Goal: Task Accomplishment & Management: Use online tool/utility

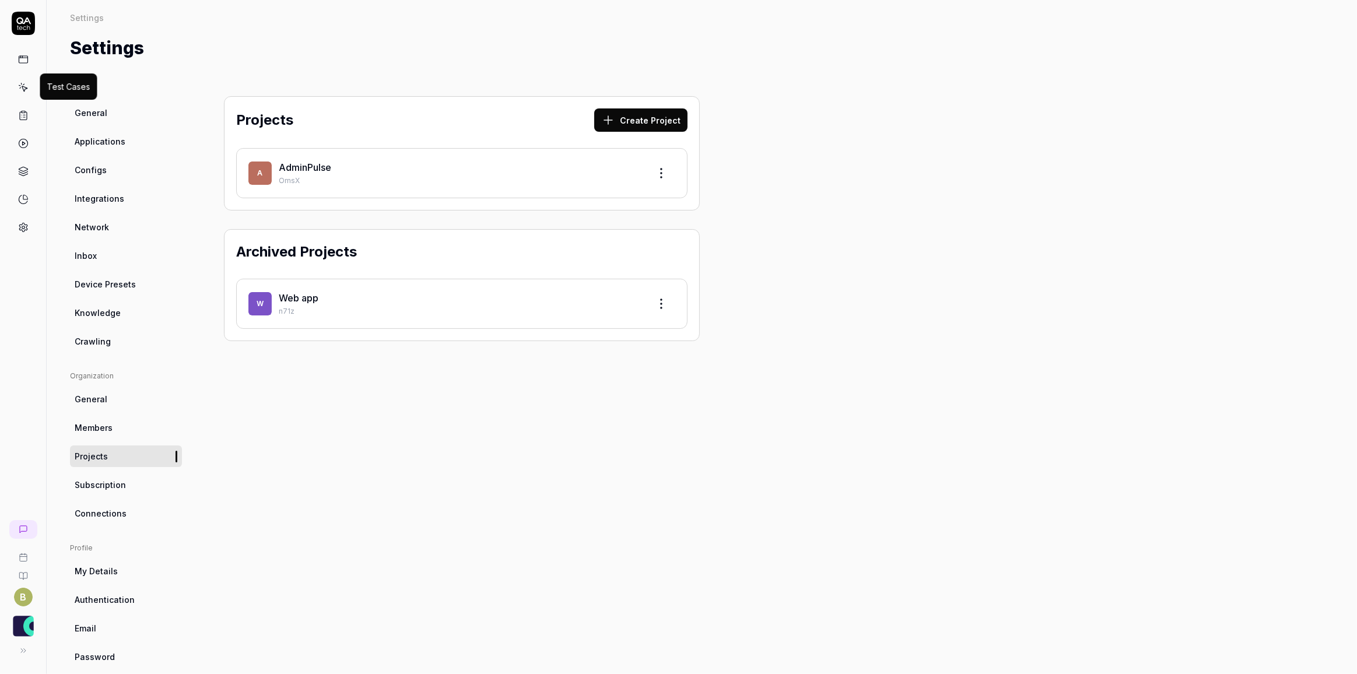
click at [27, 88] on icon at bounding box center [23, 87] width 10 height 10
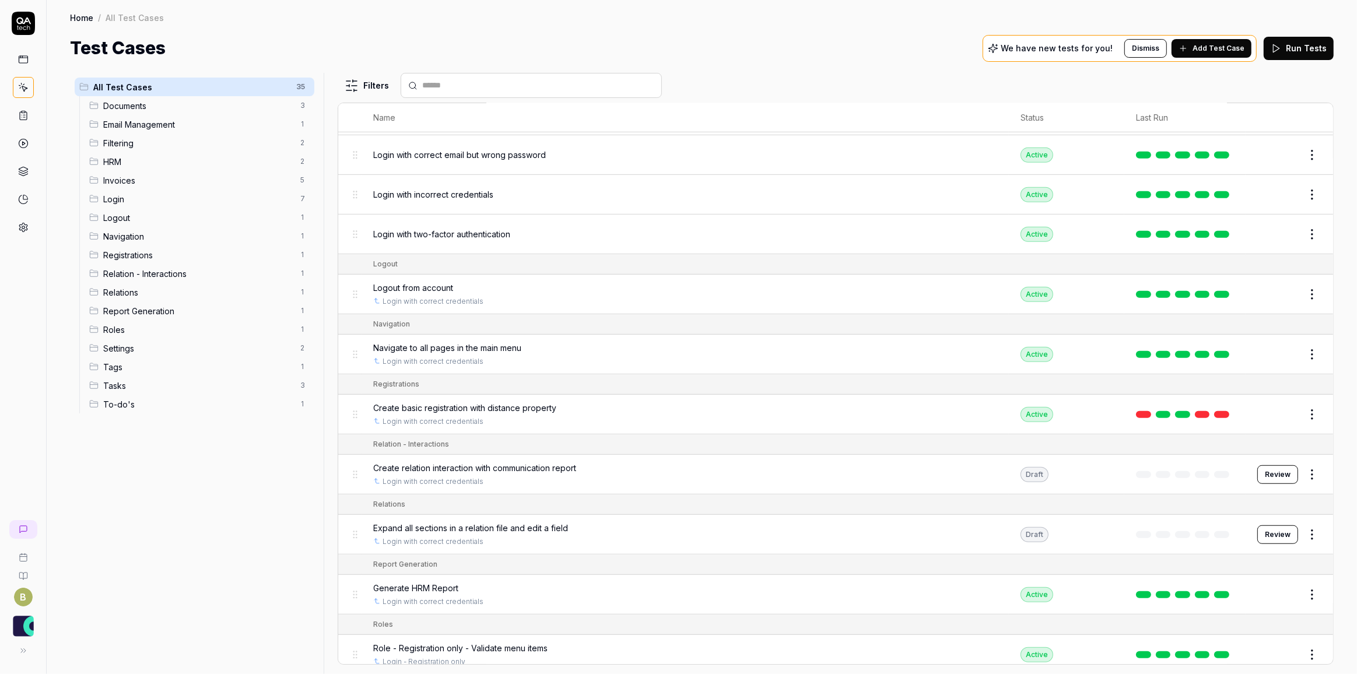
scroll to position [954, 0]
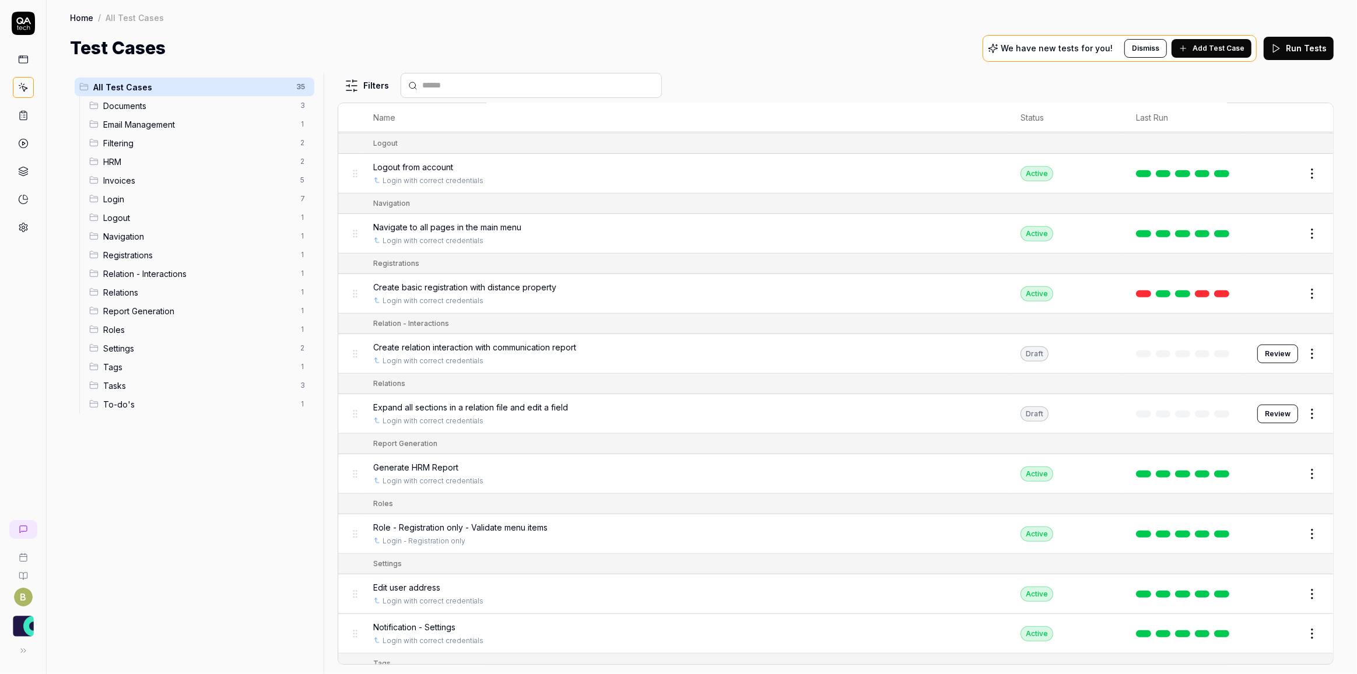
click at [1308, 285] on html "B Home / All Test Cases Home / All Test Cases Test Cases We have new tests for …" at bounding box center [678, 337] width 1357 height 674
click at [1235, 463] on div "Delete" at bounding box center [1255, 464] width 111 height 26
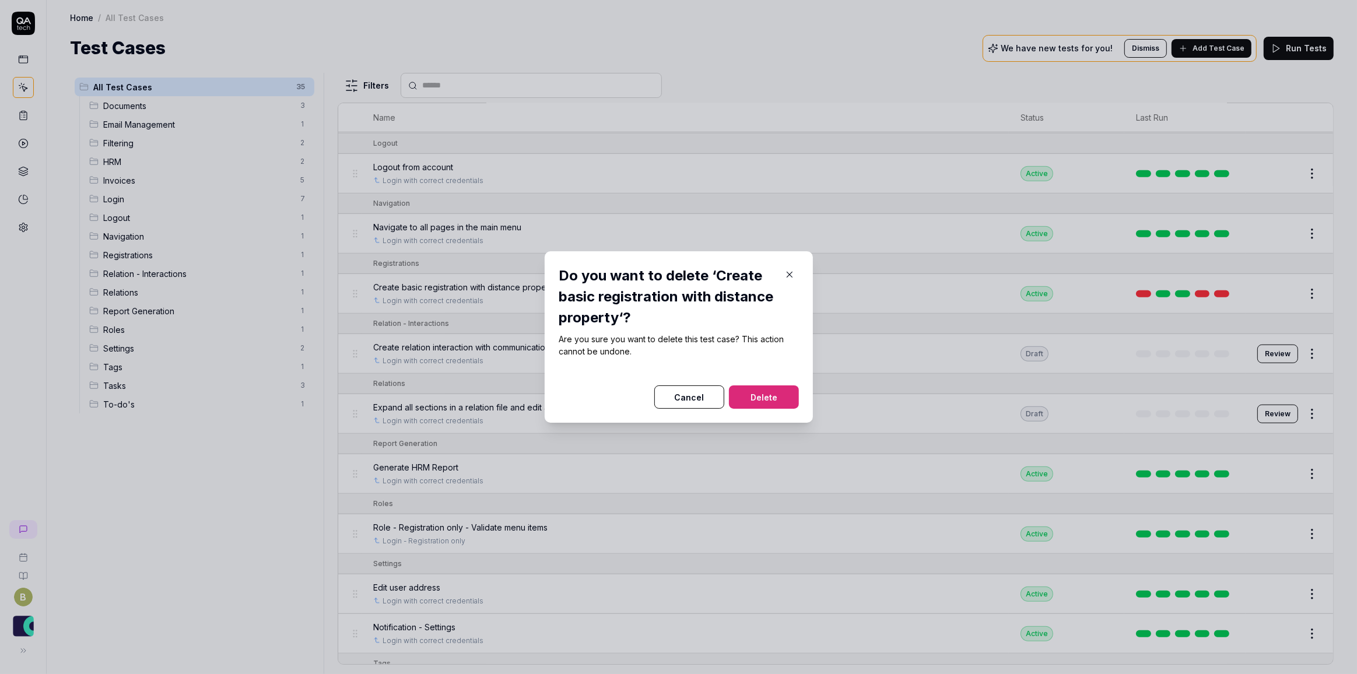
click at [764, 393] on button "Delete" at bounding box center [764, 397] width 70 height 23
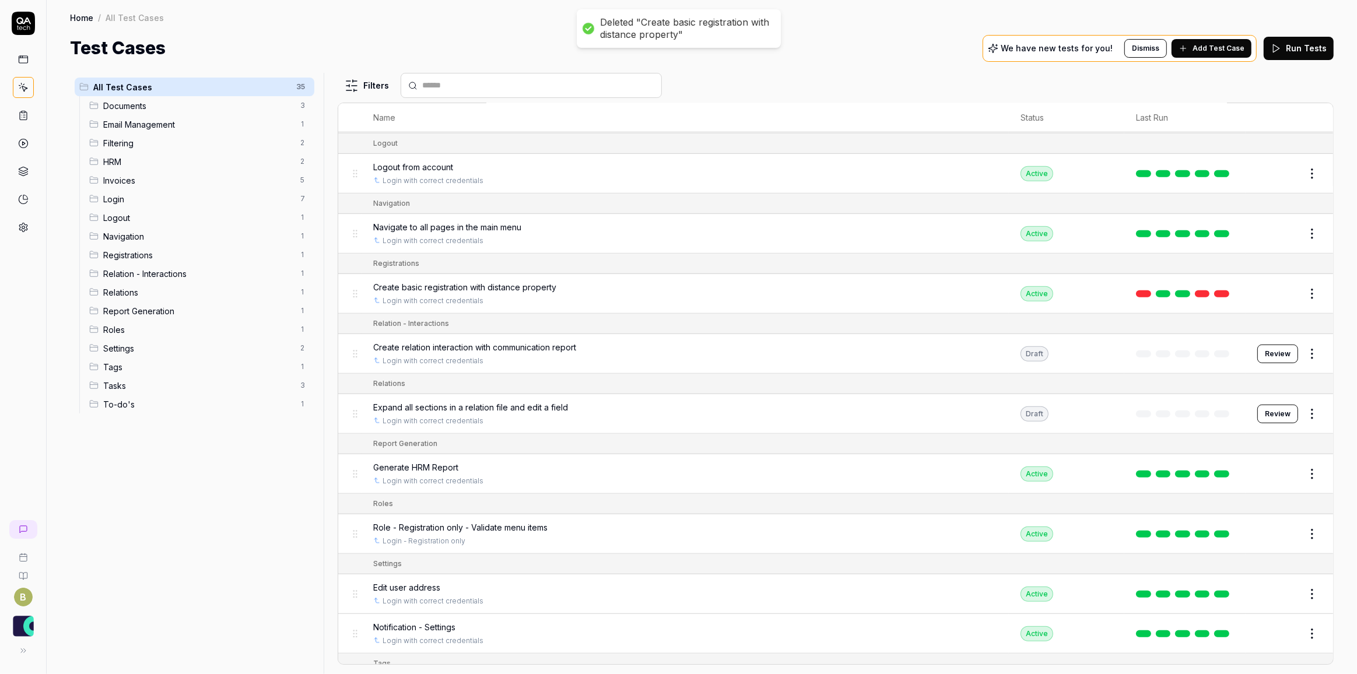
click at [24, 146] on circle at bounding box center [23, 143] width 9 height 9
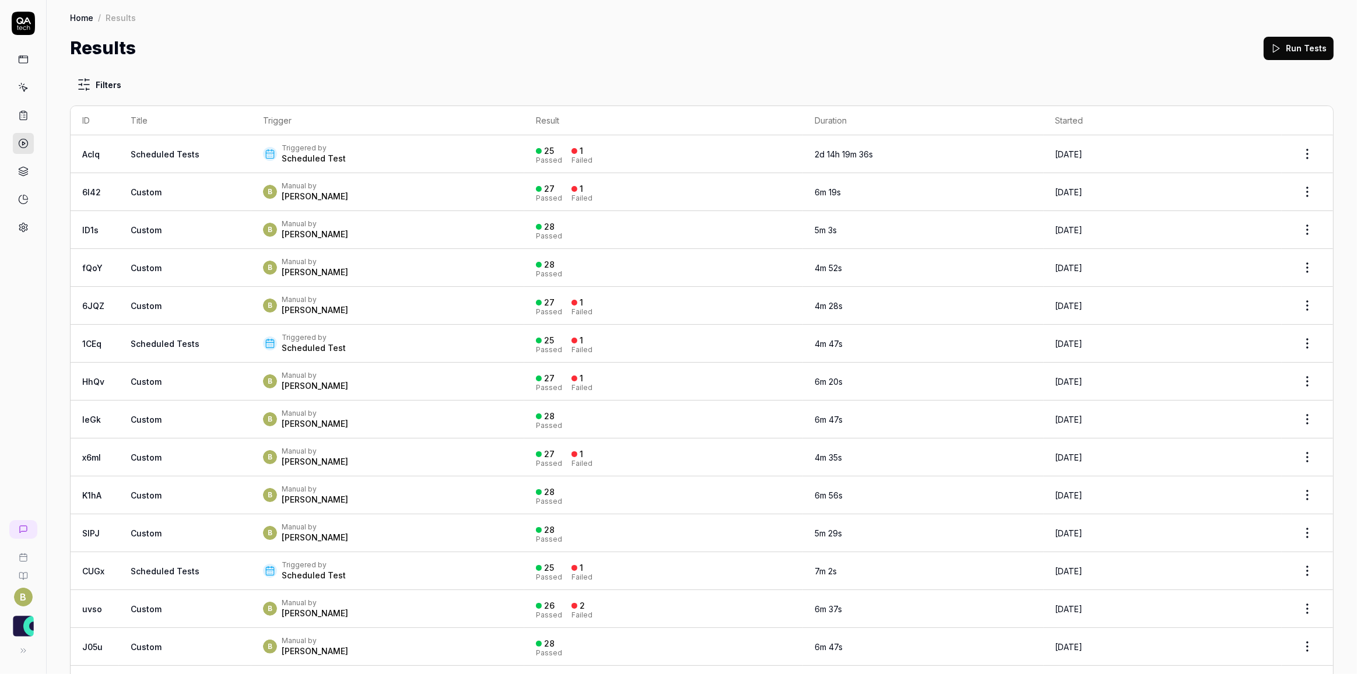
click at [1305, 51] on button "Run Tests" at bounding box center [1299, 48] width 70 height 23
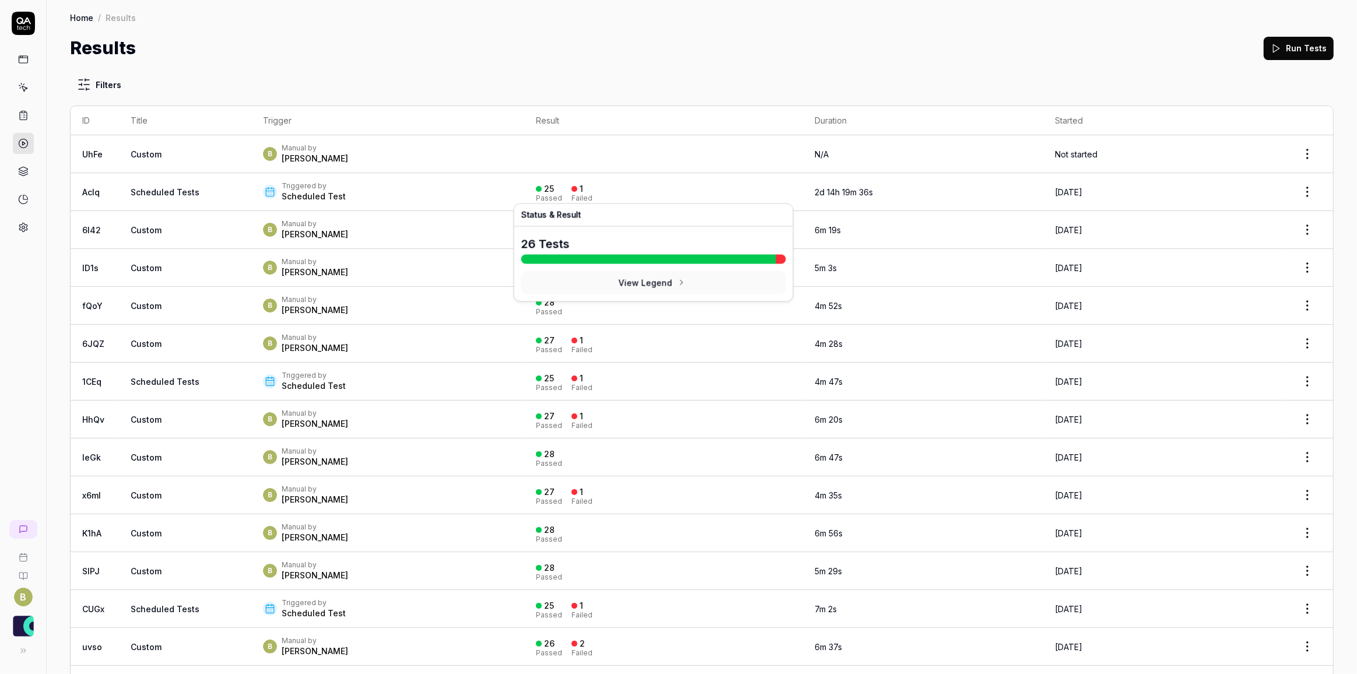
click at [764, 198] on div "25 Passed 1 Failed" at bounding box center [663, 192] width 255 height 19
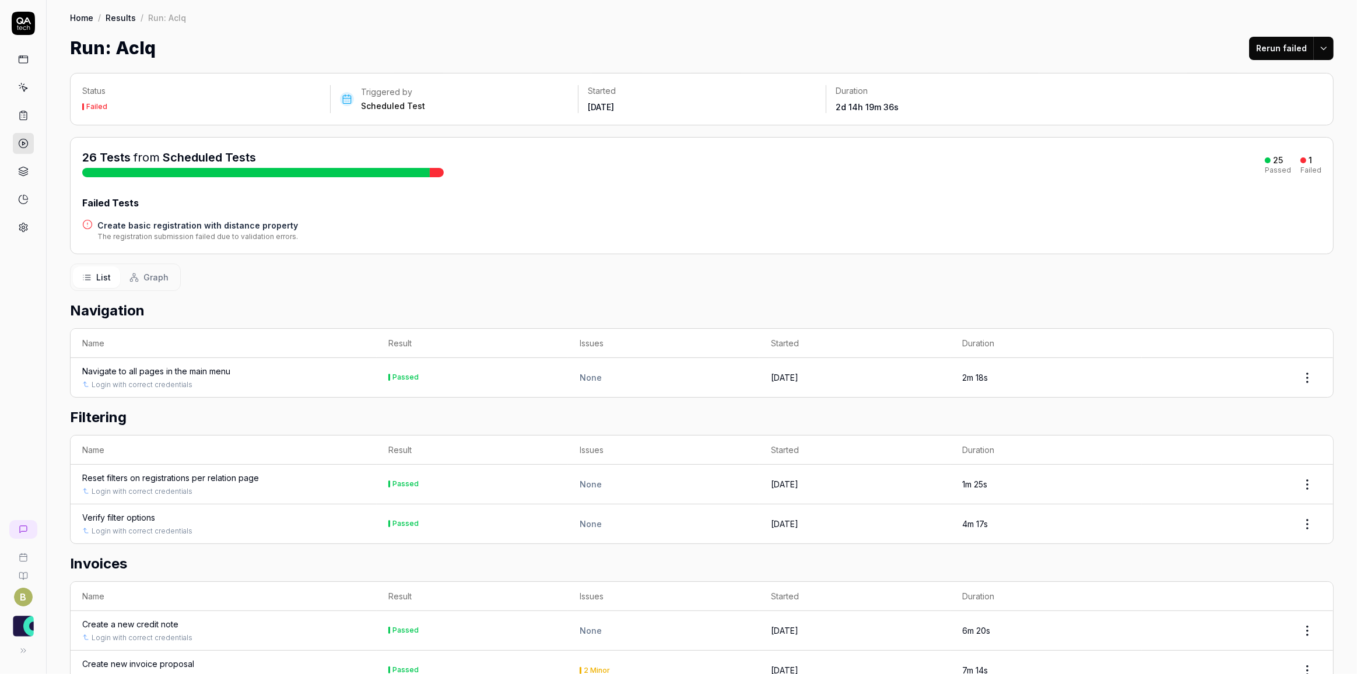
click at [980, 342] on th "Duration" at bounding box center [1046, 343] width 191 height 29
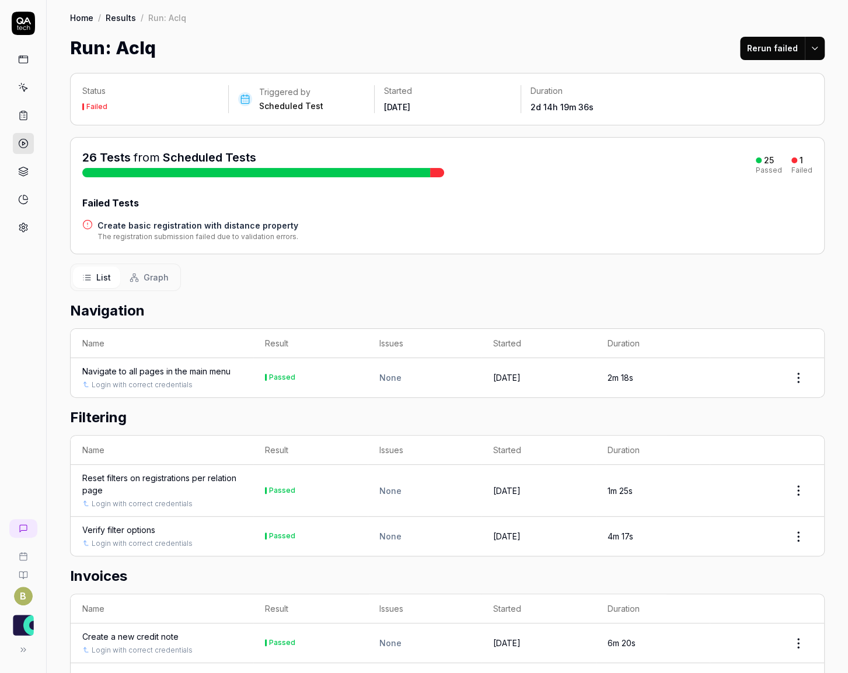
click at [122, 18] on link "Results" at bounding box center [121, 18] width 30 height 12
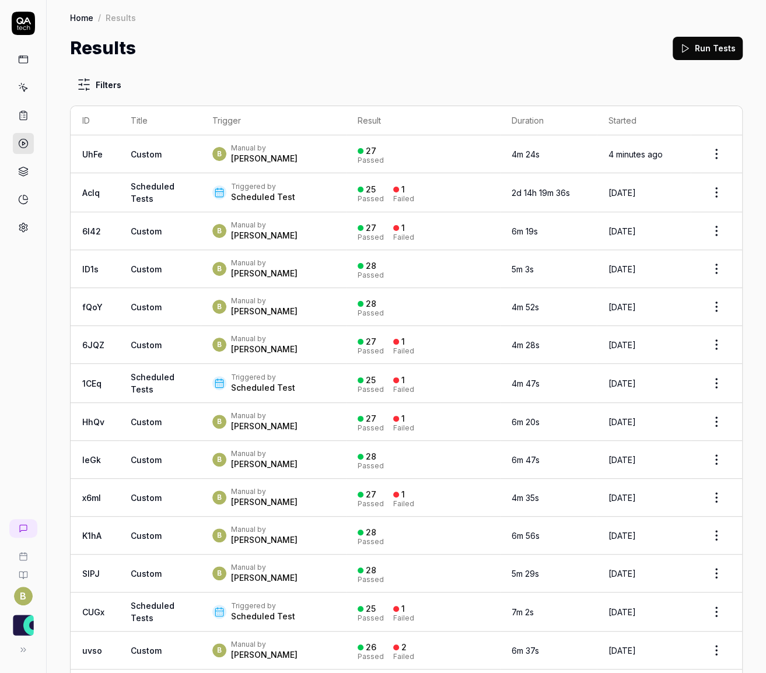
click at [685, 52] on button "Run Tests" at bounding box center [708, 48] width 70 height 23
